Goal: Information Seeking & Learning: Learn about a topic

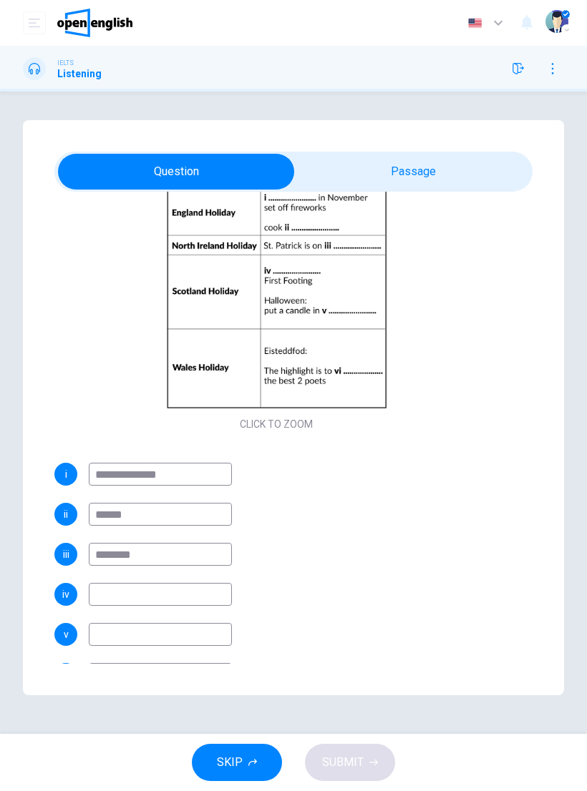
scroll to position [80, 0]
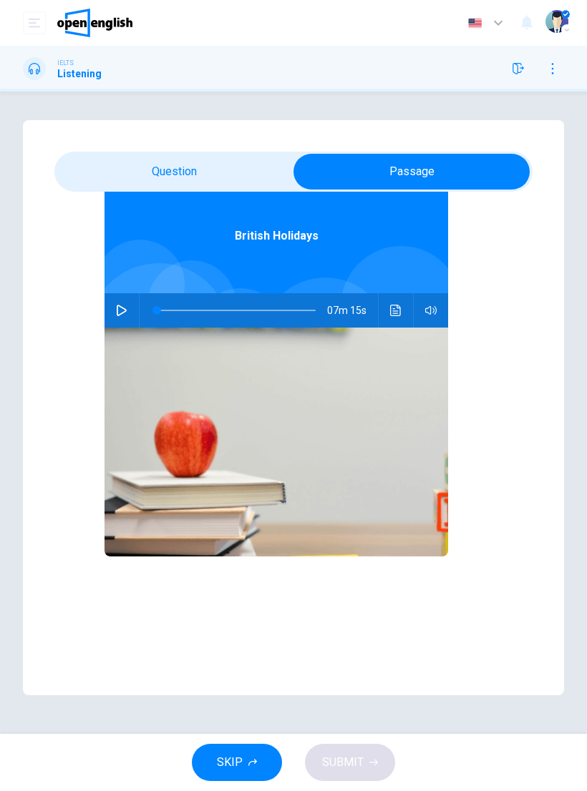
click at [122, 323] on button "button" at bounding box center [121, 310] width 23 height 34
click at [259, 761] on button "SKIP" at bounding box center [237, 762] width 90 height 37
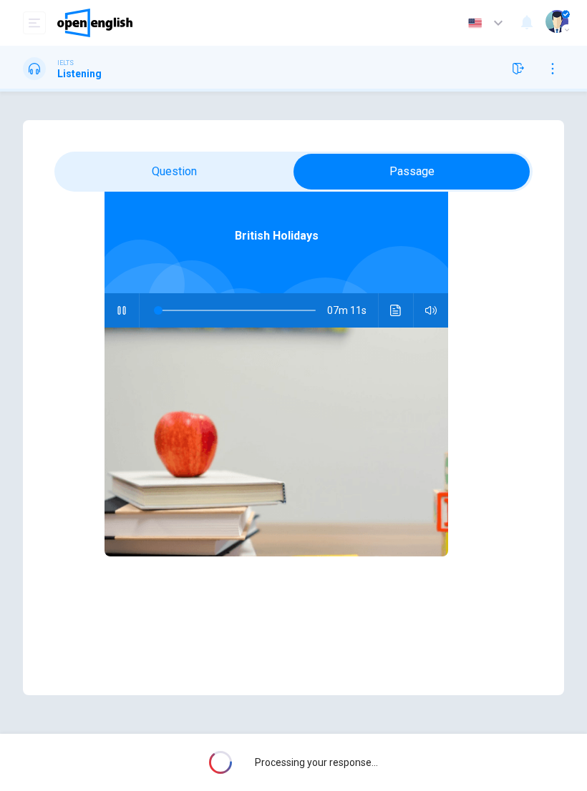
type input "*"
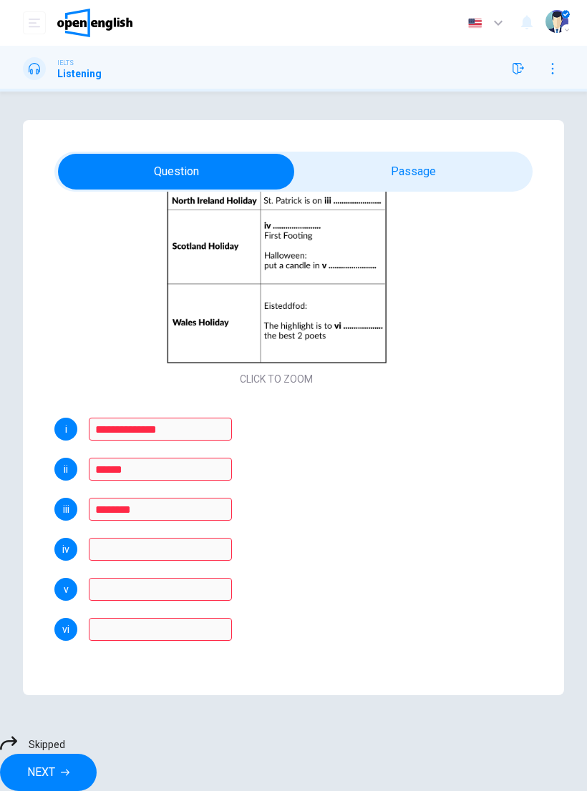
scroll to position [192, 0]
click at [65, 750] on span "Skipped" at bounding box center [47, 744] width 36 height 11
click at [17, 750] on icon at bounding box center [8, 744] width 17 height 14
click at [97, 754] on button "NEXT" at bounding box center [48, 772] width 97 height 37
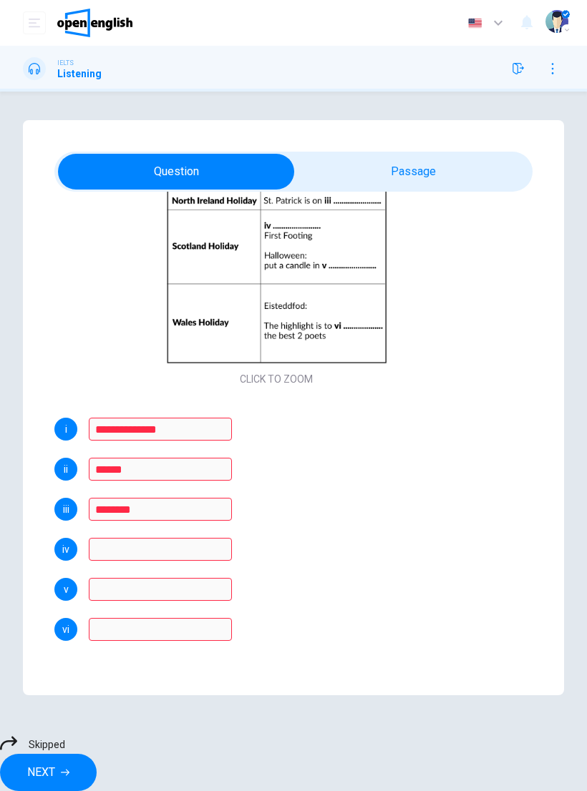
click at [391, 735] on div "**********" at bounding box center [293, 413] width 587 height 643
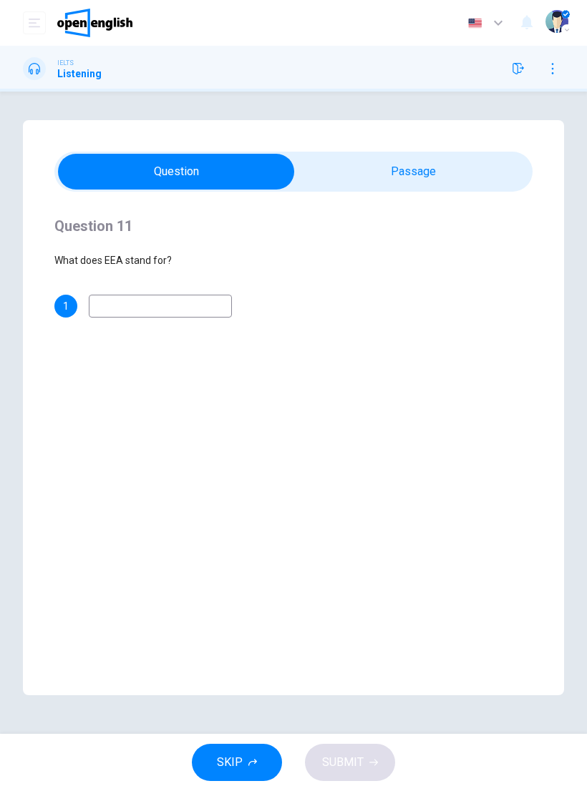
click at [163, 318] on input at bounding box center [160, 306] width 143 height 23
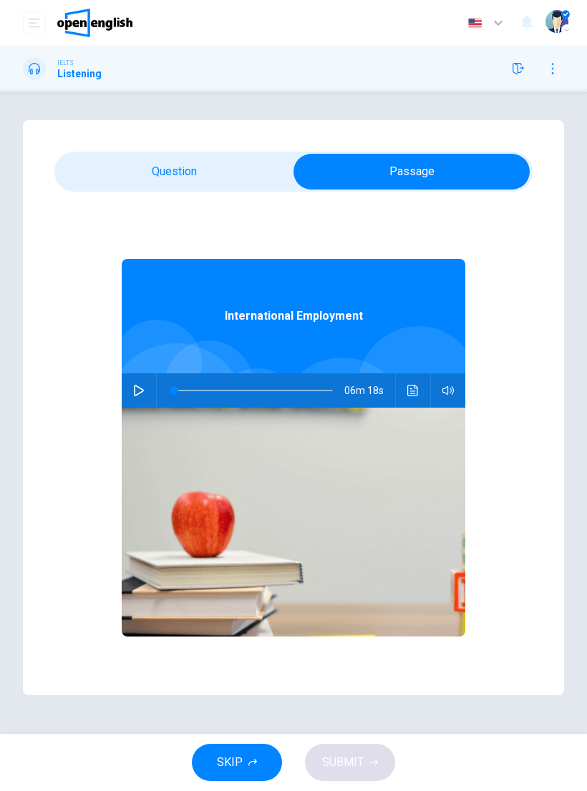
click at [143, 387] on icon "button" at bounding box center [138, 390] width 11 height 11
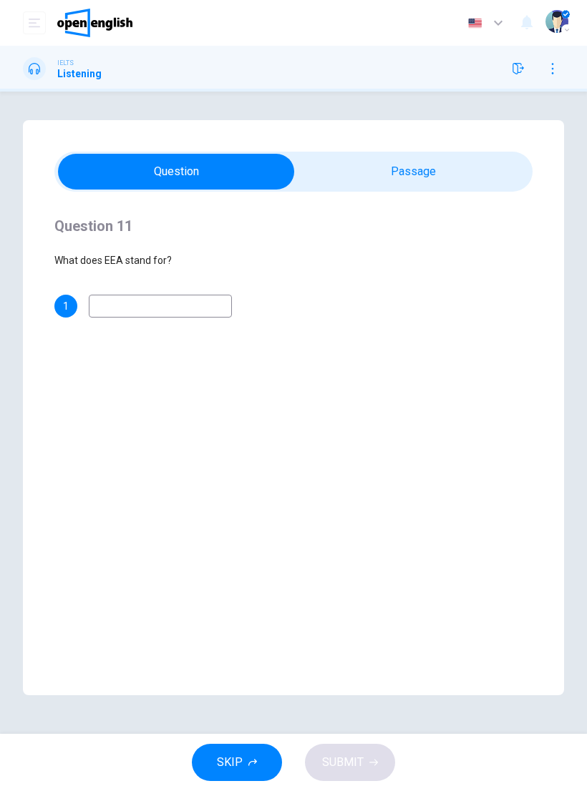
click at [127, 317] on input at bounding box center [160, 306] width 143 height 23
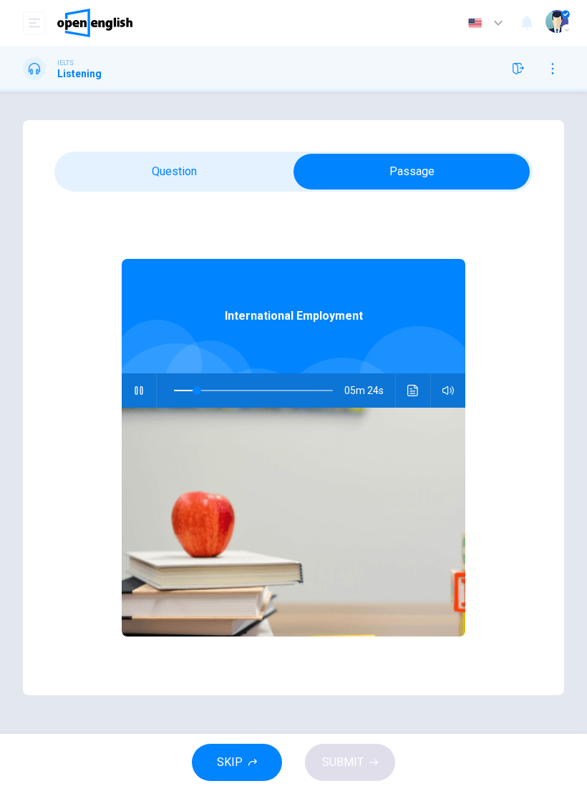
click at [409, 394] on icon "Click to see the audio transcription" at bounding box center [412, 390] width 11 height 11
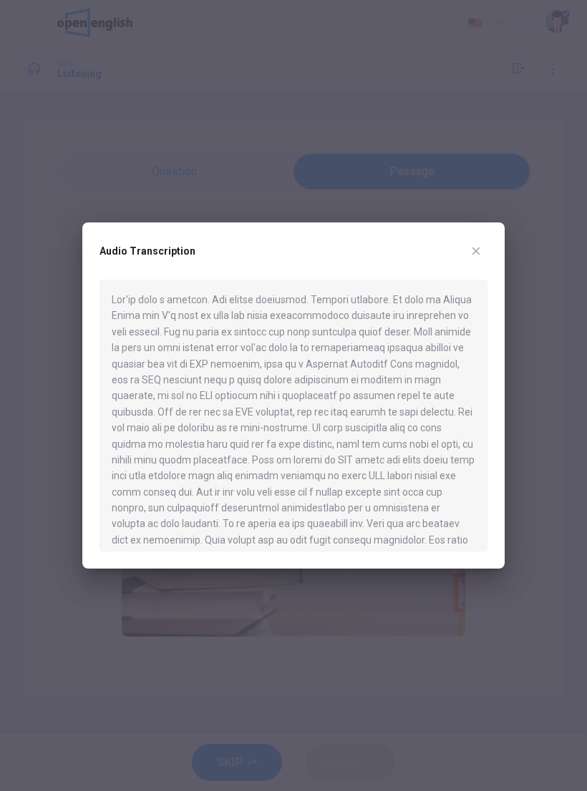
click at [473, 259] on button "button" at bounding box center [475, 251] width 23 height 23
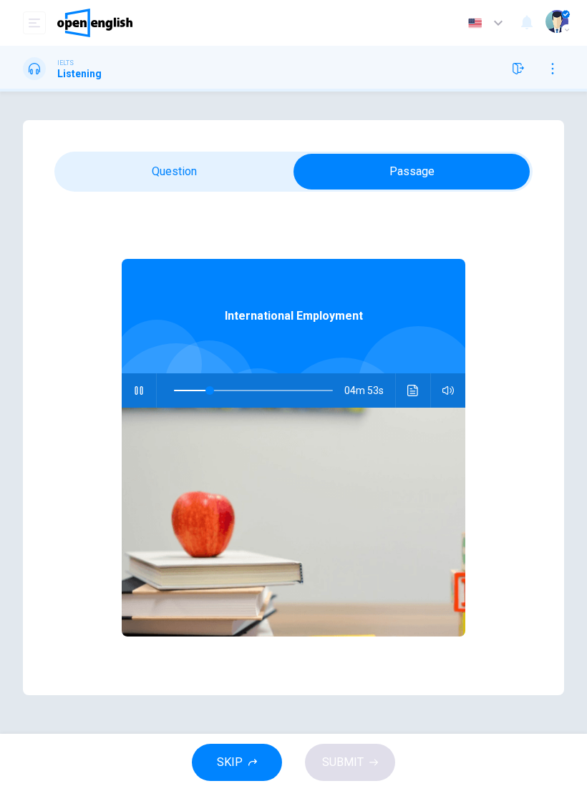
click at [139, 386] on icon "button" at bounding box center [138, 390] width 11 height 11
click at [414, 393] on icon "Click to see the audio transcription" at bounding box center [412, 390] width 11 height 11
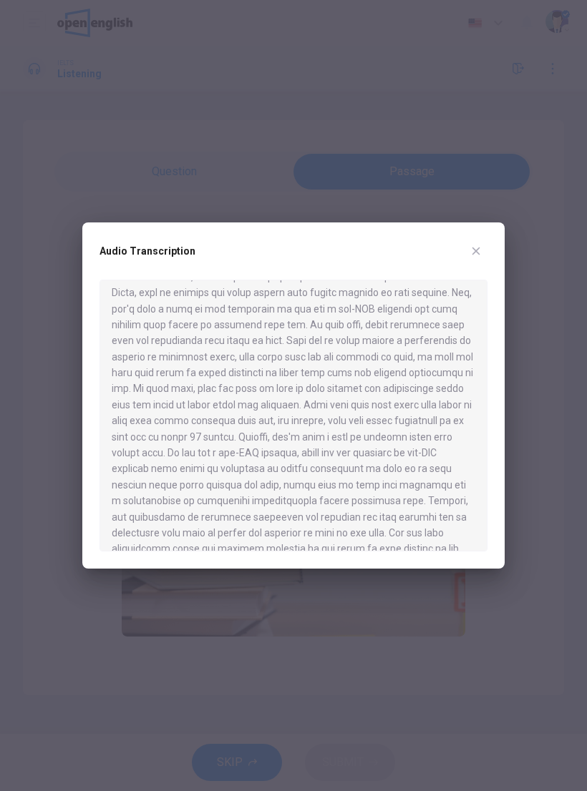
scroll to position [791, 0]
click at [482, 258] on button "button" at bounding box center [475, 251] width 23 height 23
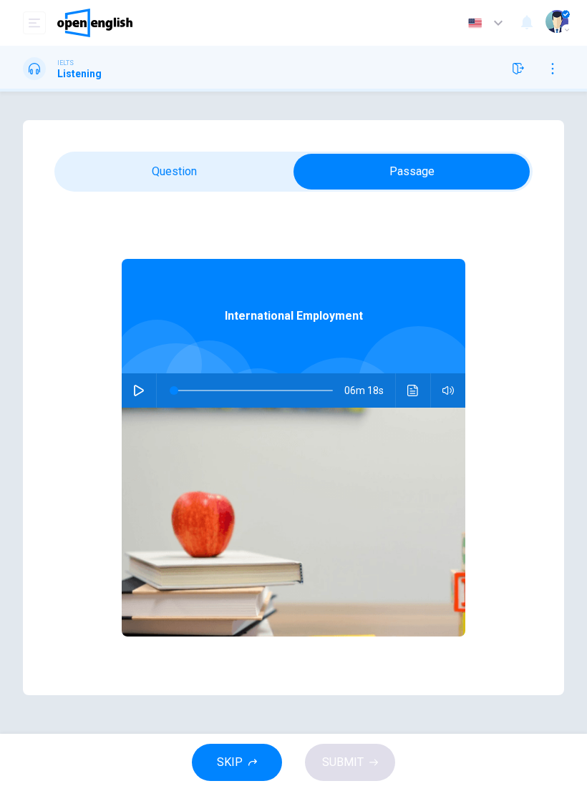
click at [137, 393] on icon "button" at bounding box center [138, 390] width 11 height 11
type input "*"
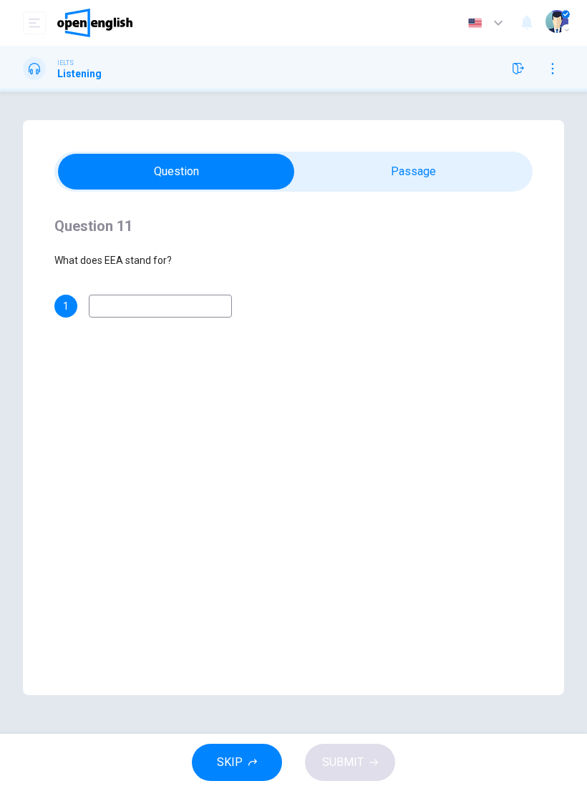
click at [177, 308] on input at bounding box center [160, 306] width 143 height 23
type input "**********"
click at [379, 759] on button "SUBMIT" at bounding box center [350, 762] width 90 height 37
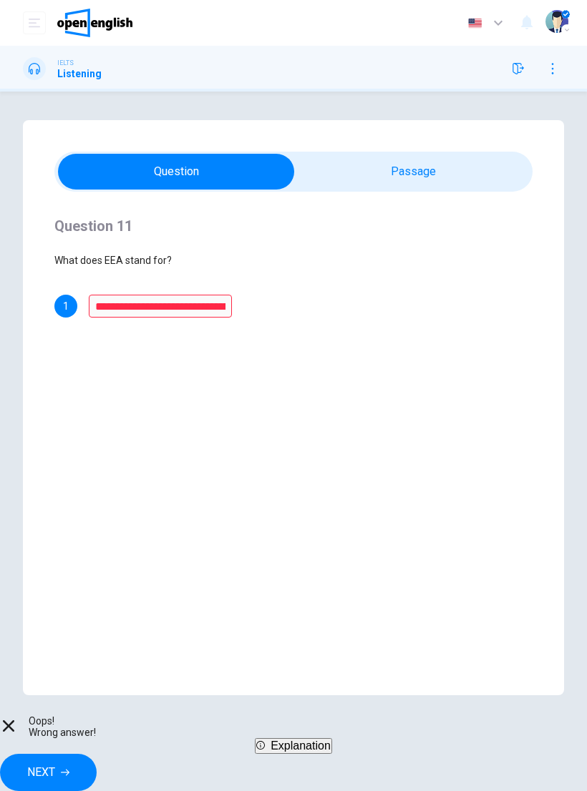
click at [325, 752] on span "Explanation" at bounding box center [300, 746] width 60 height 12
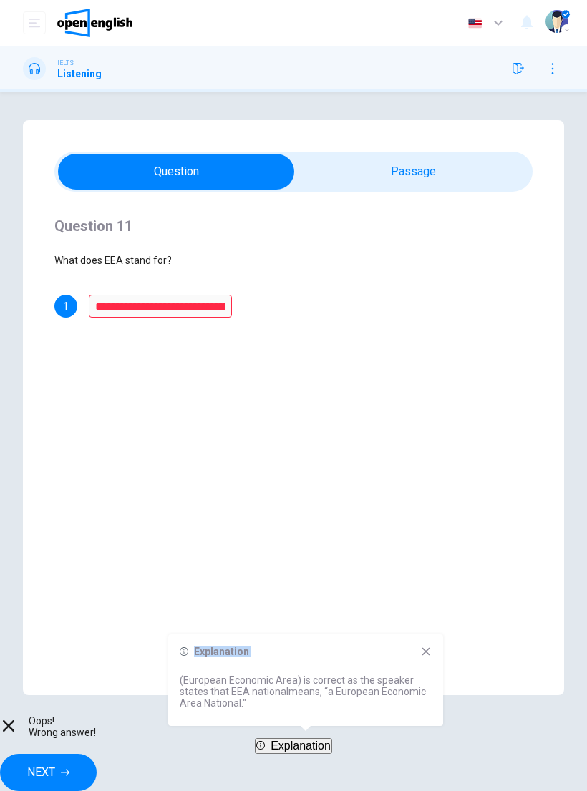
click at [443, 639] on div "**********" at bounding box center [293, 407] width 541 height 575
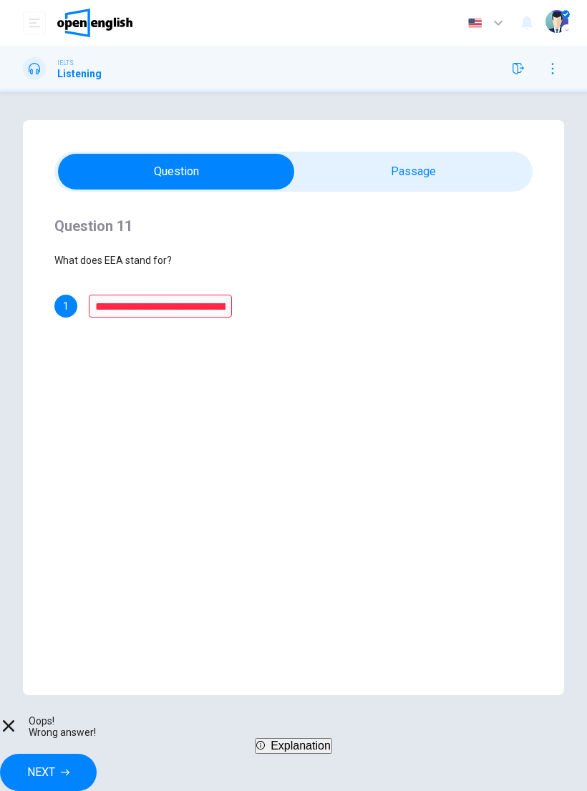
click at [332, 754] on button "Explanation" at bounding box center [293, 746] width 77 height 16
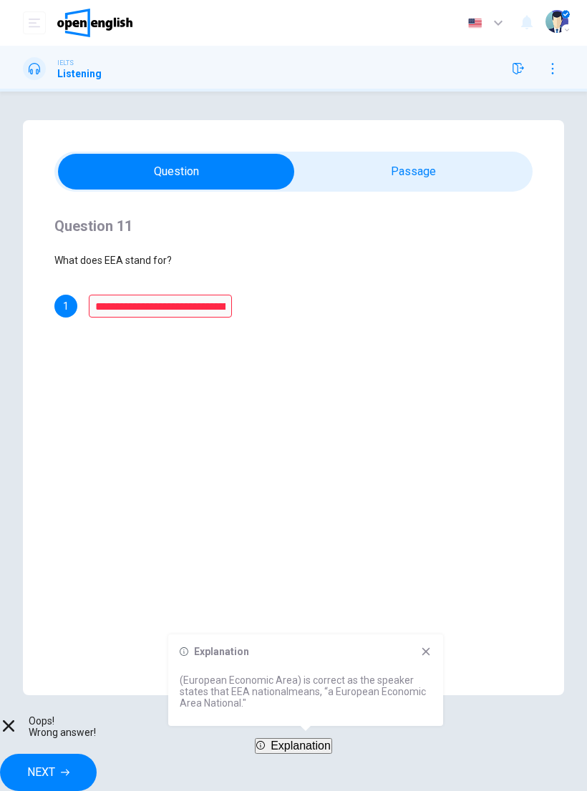
click at [419, 633] on div "**********" at bounding box center [293, 407] width 541 height 575
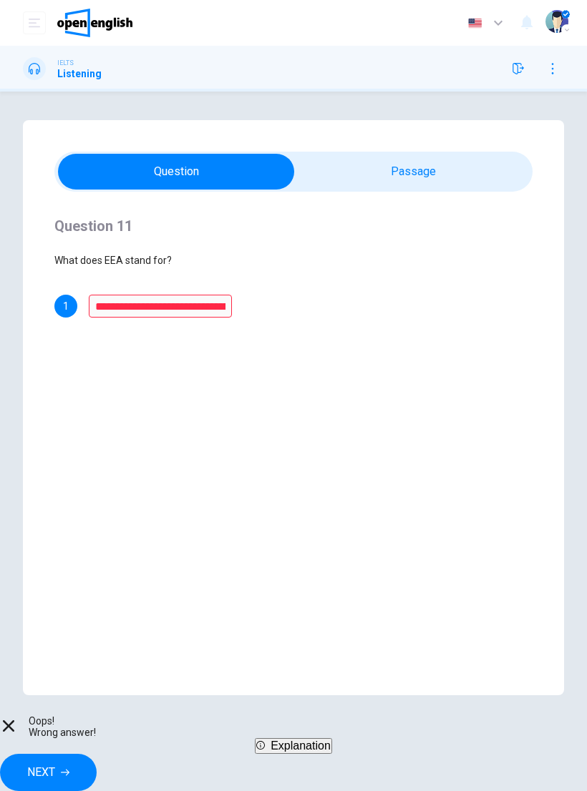
click at [55, 763] on span "NEXT" at bounding box center [41, 773] width 28 height 20
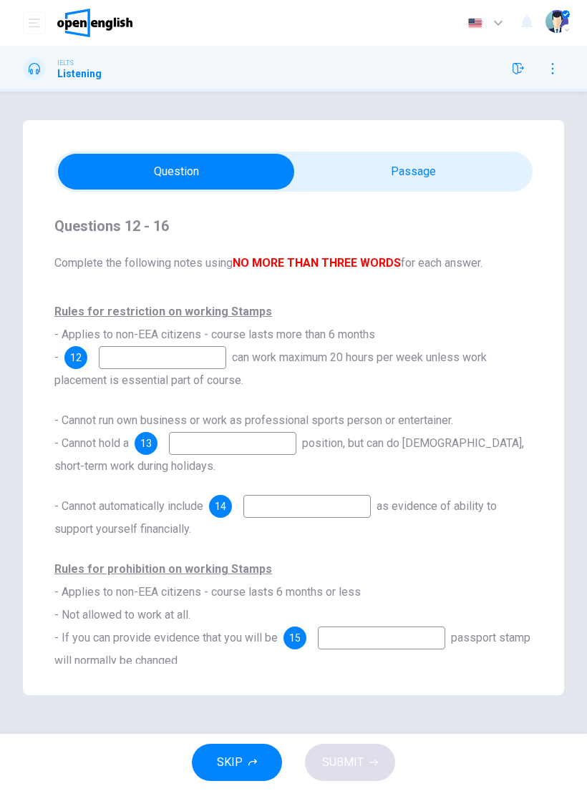
scroll to position [0, 0]
